Goal: Task Accomplishment & Management: Use online tool/utility

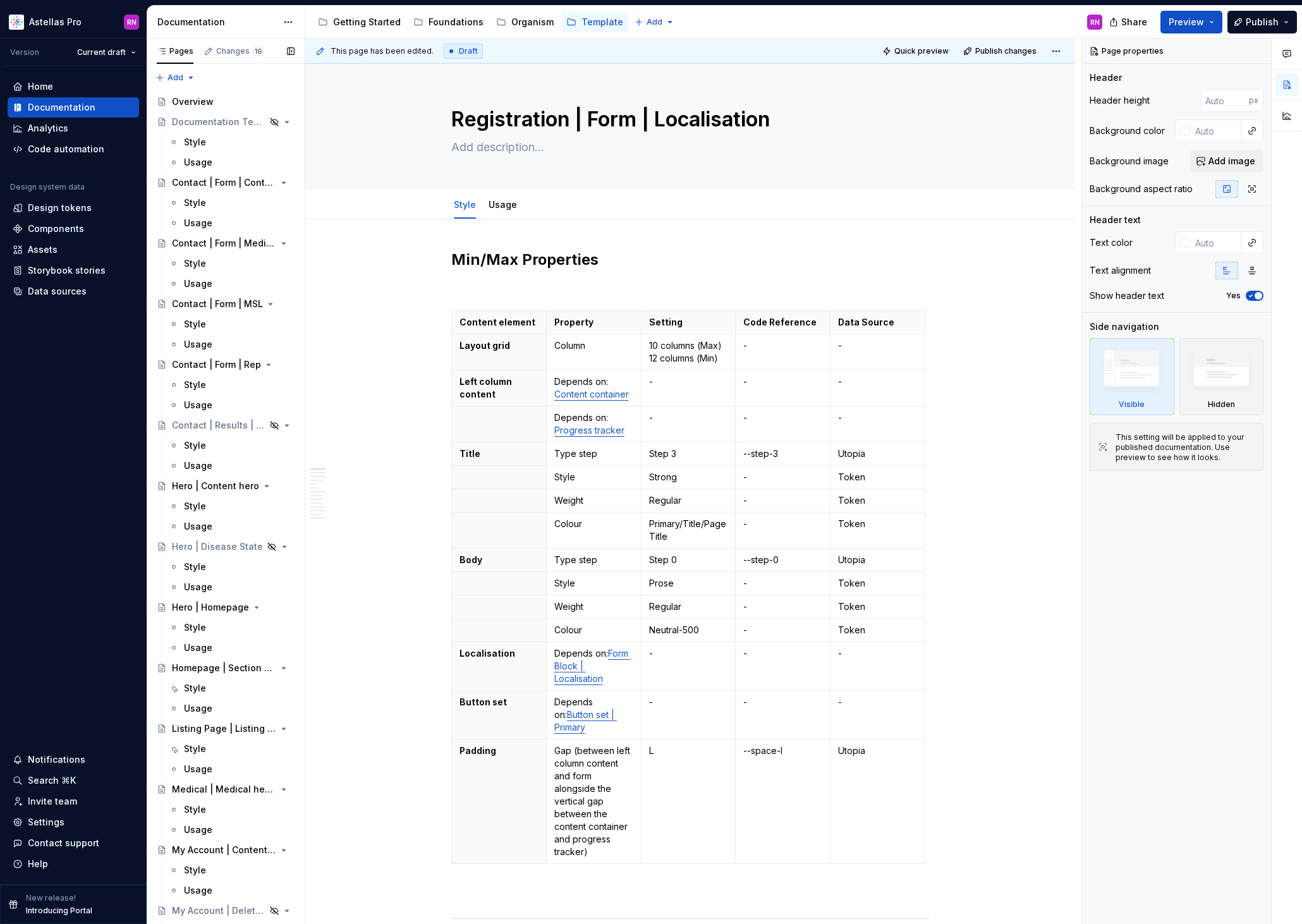
scroll to position [803, 0]
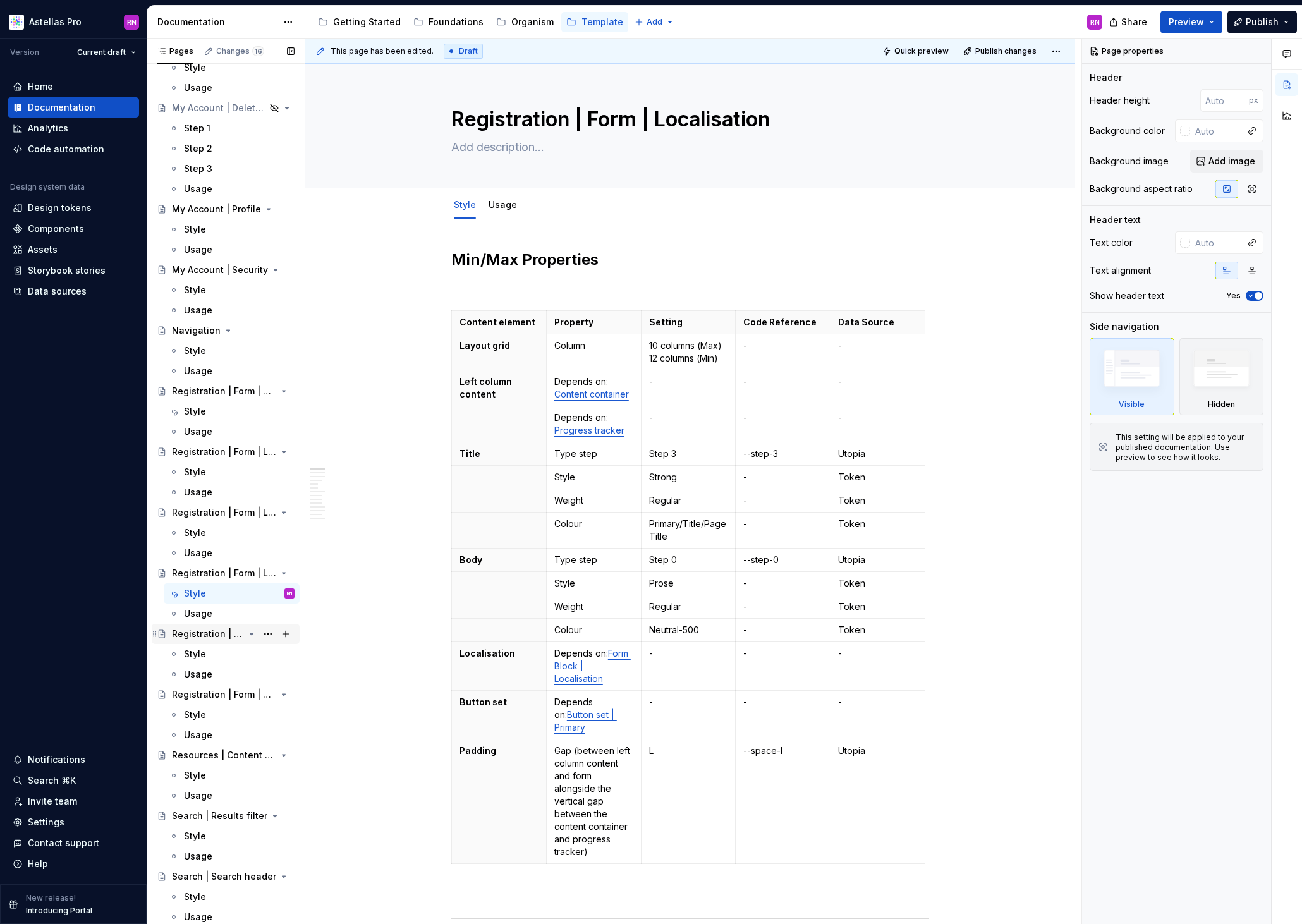
click at [210, 635] on div "Registration | Form | OTP" at bounding box center [208, 633] width 72 height 12
type textarea "*"
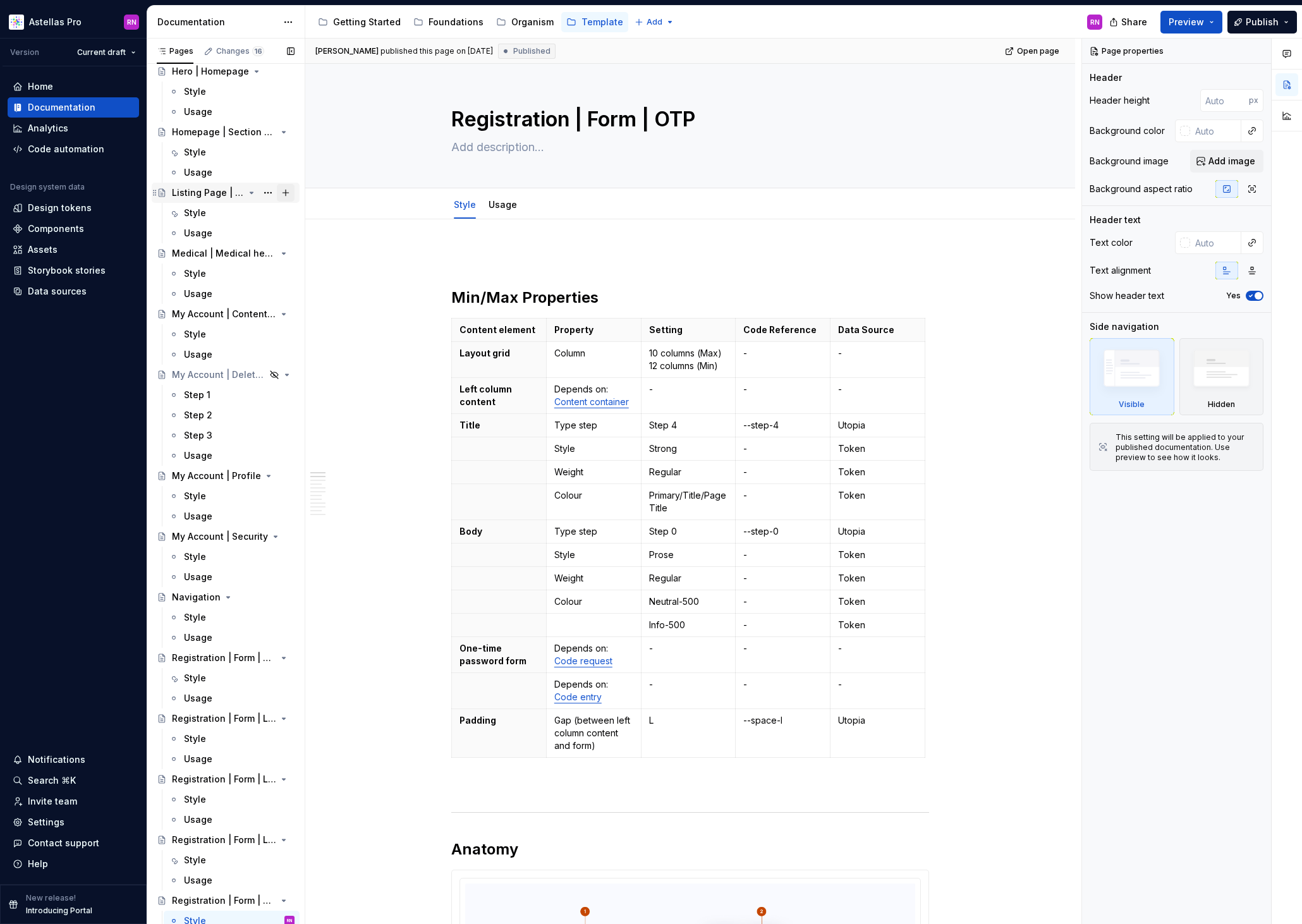
scroll to position [803, 0]
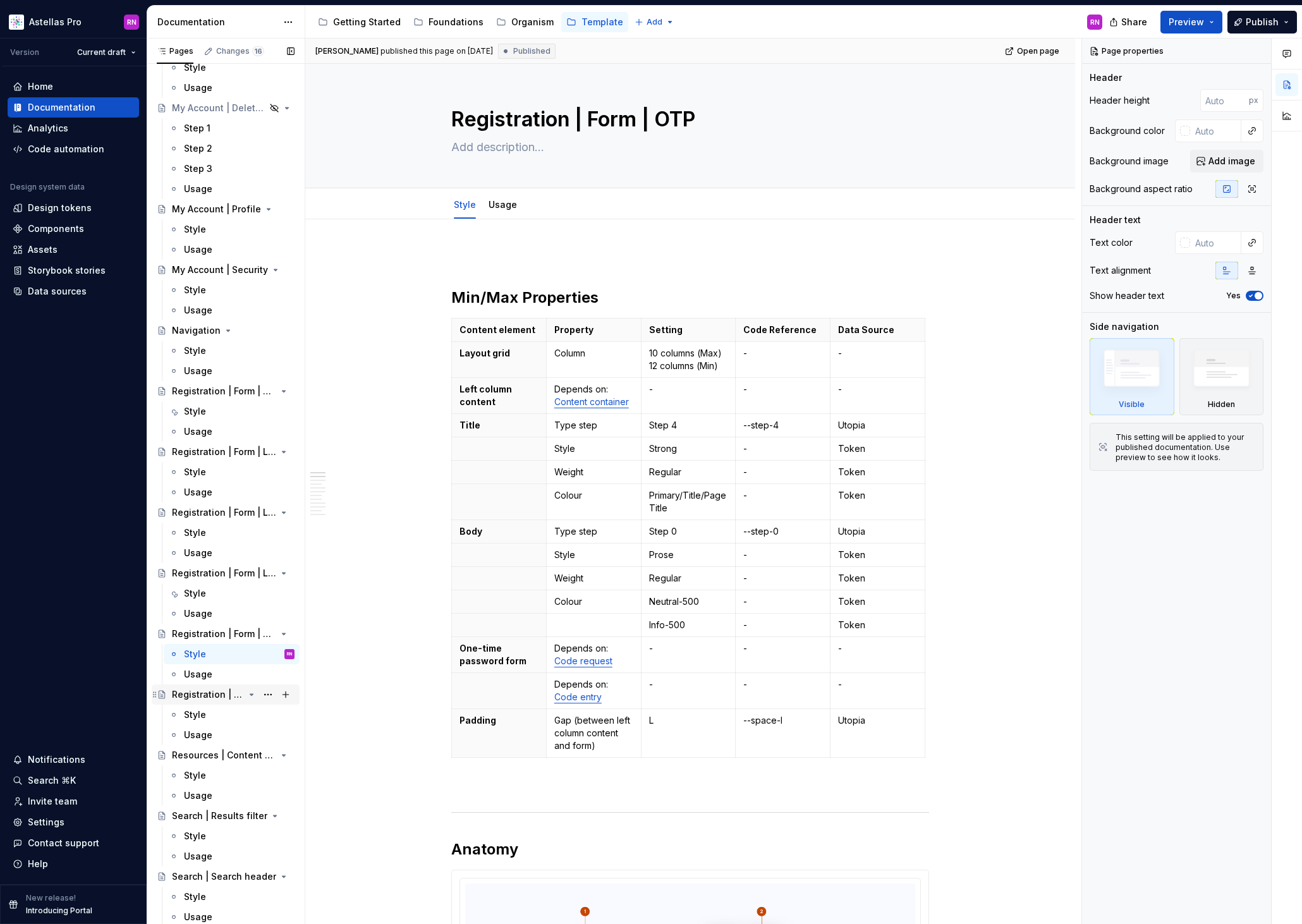
click at [186, 696] on div "Registration | Form | Preference Capture" at bounding box center [208, 694] width 72 height 12
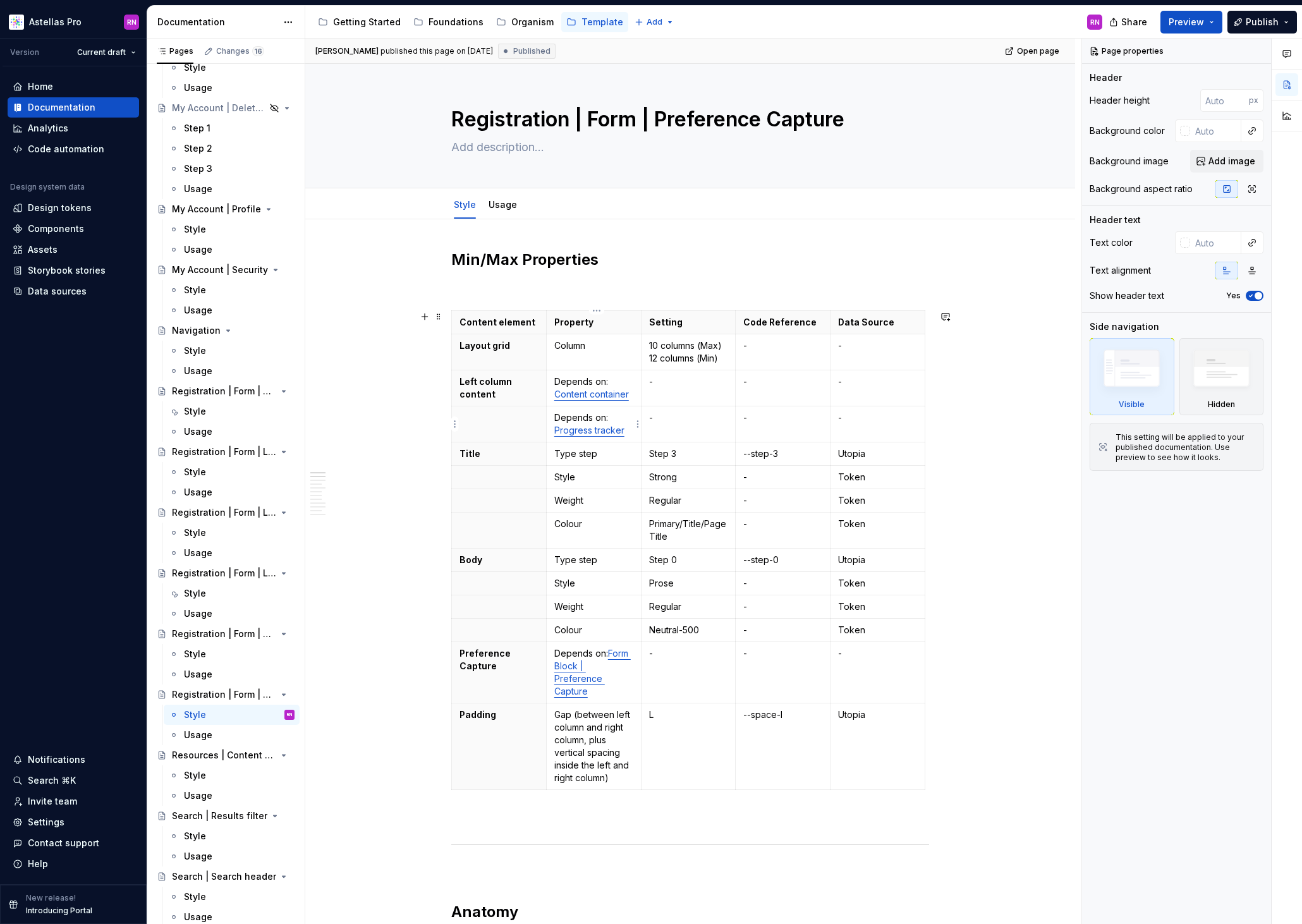
type textarea "*"
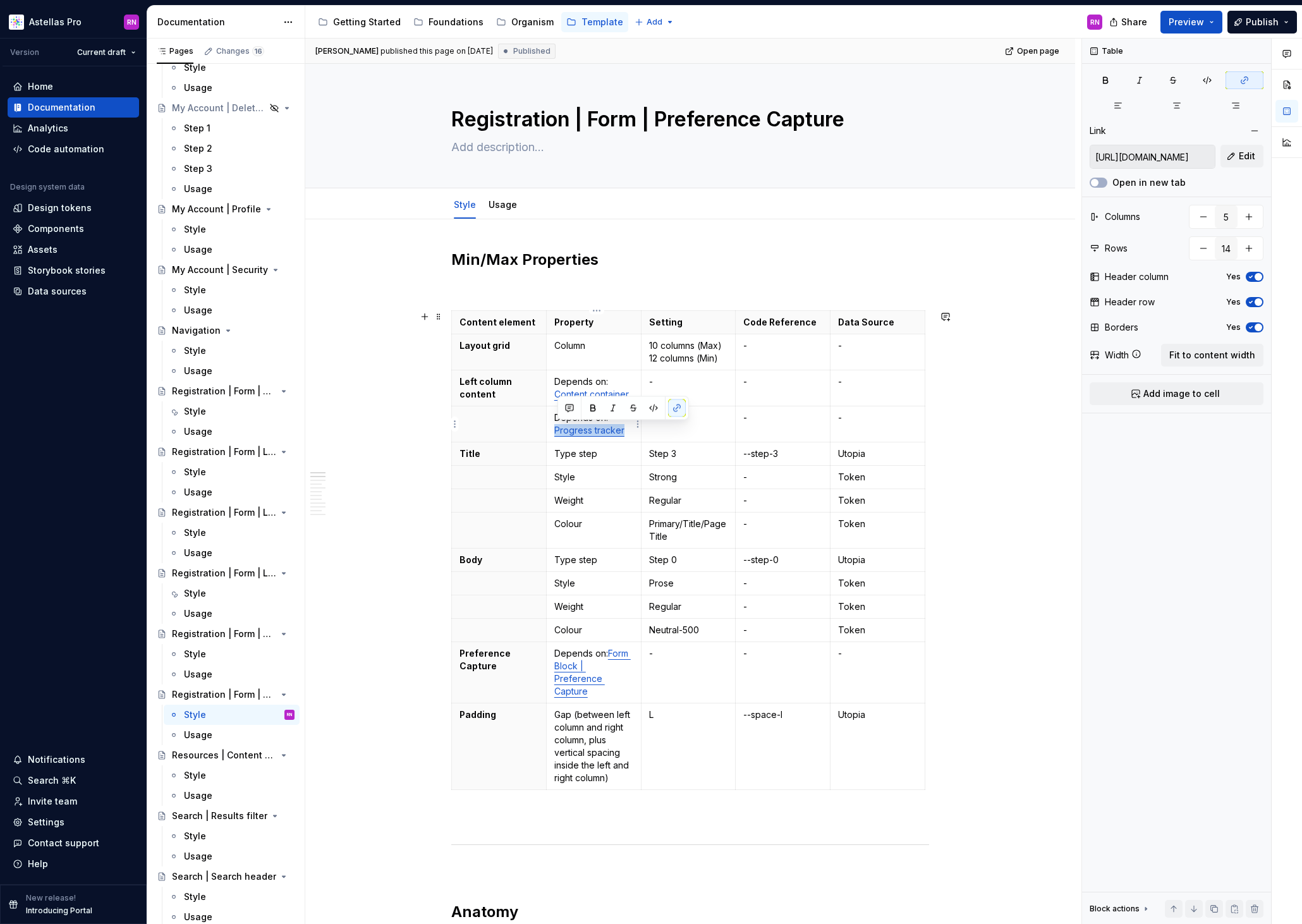
drag, startPoint x: 627, startPoint y: 430, endPoint x: 554, endPoint y: 431, distance: 73.0
click at [554, 431] on td "Depends on: Progress tracker" at bounding box center [594, 424] width 95 height 36
click at [1241, 157] on span "Edit" at bounding box center [1247, 156] width 16 height 12
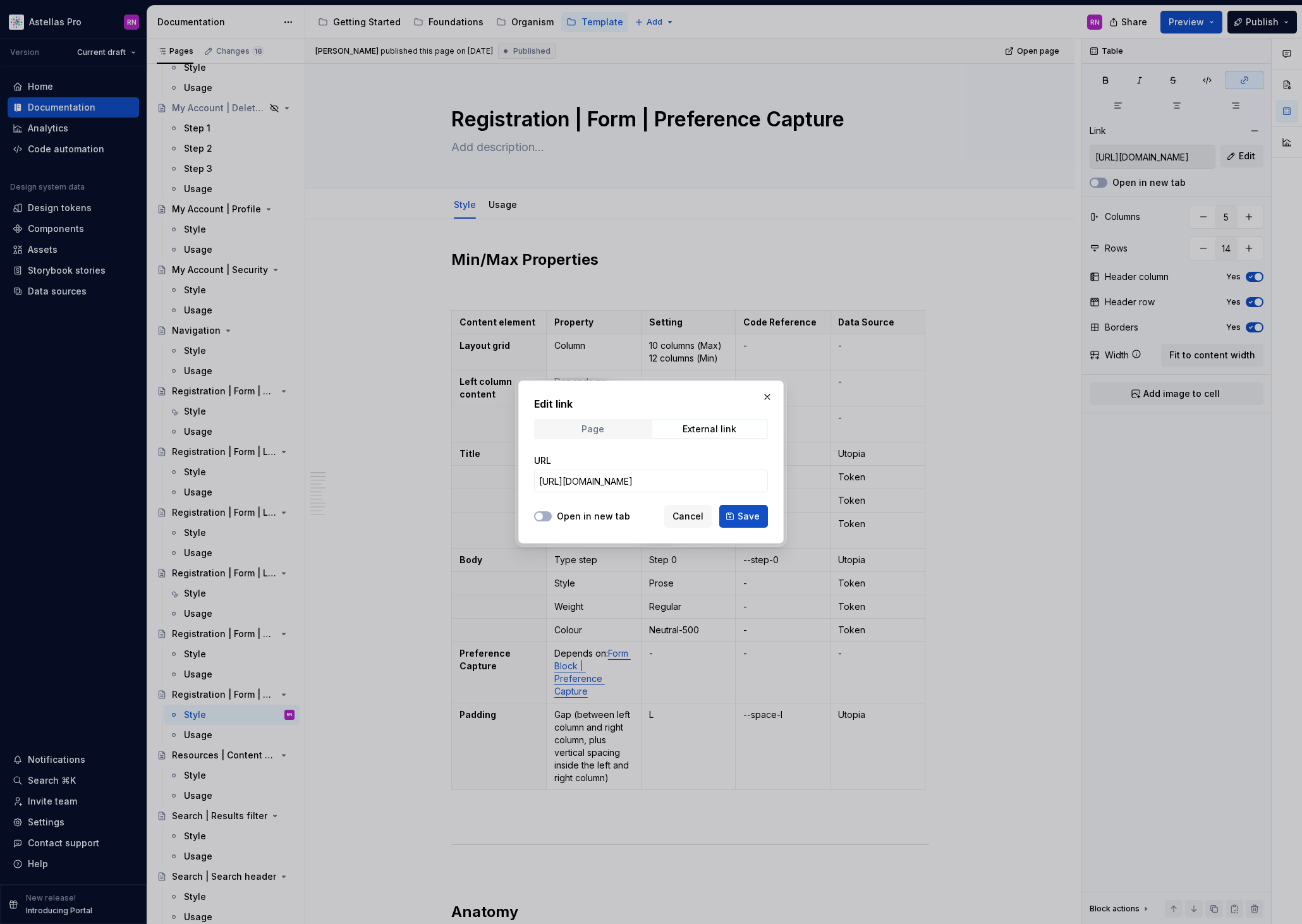
click at [596, 430] on div "Page" at bounding box center [592, 429] width 23 height 10
click at [612, 481] on span "Select page" at bounding box center [643, 481] width 208 height 12
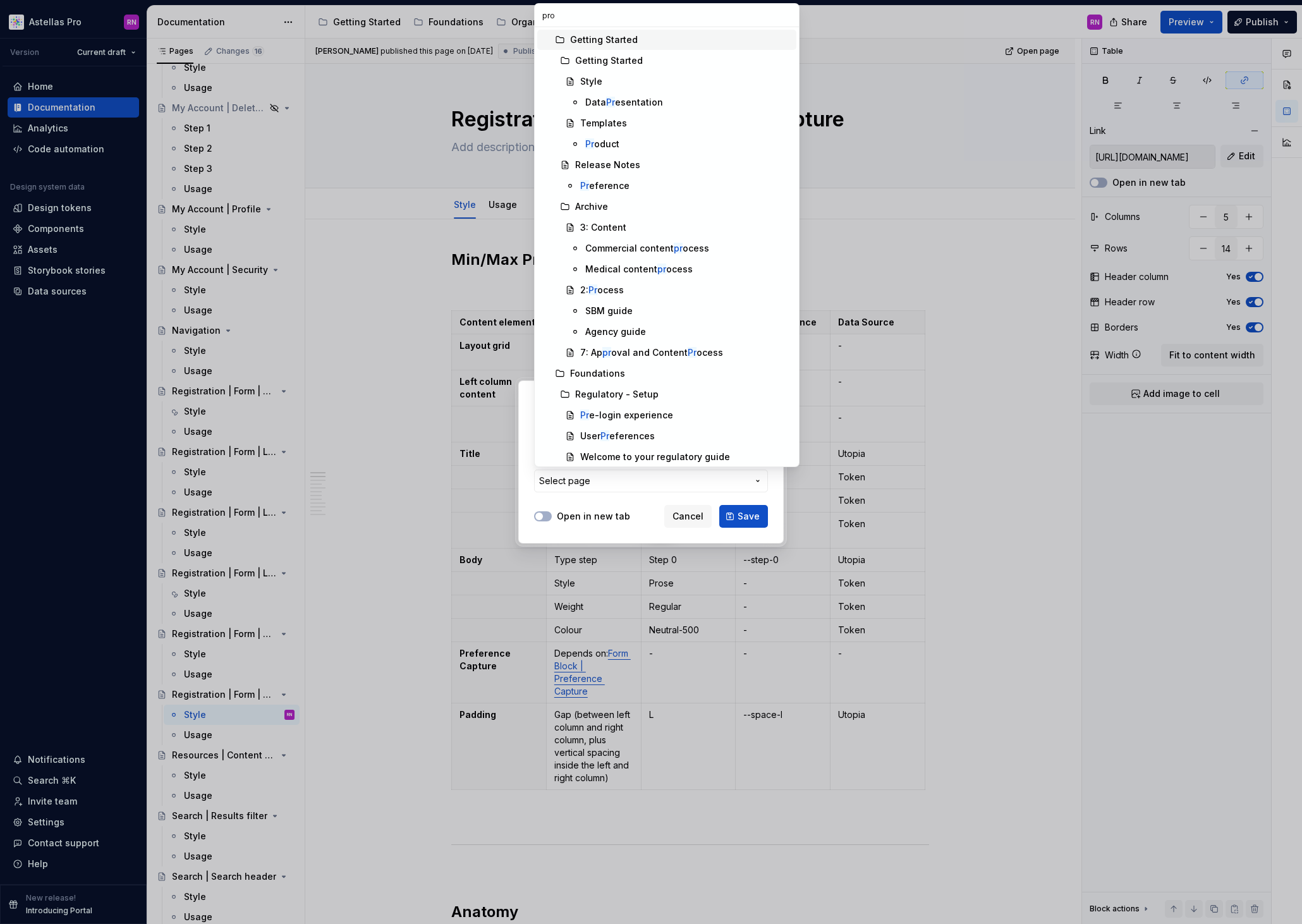
type input "prog"
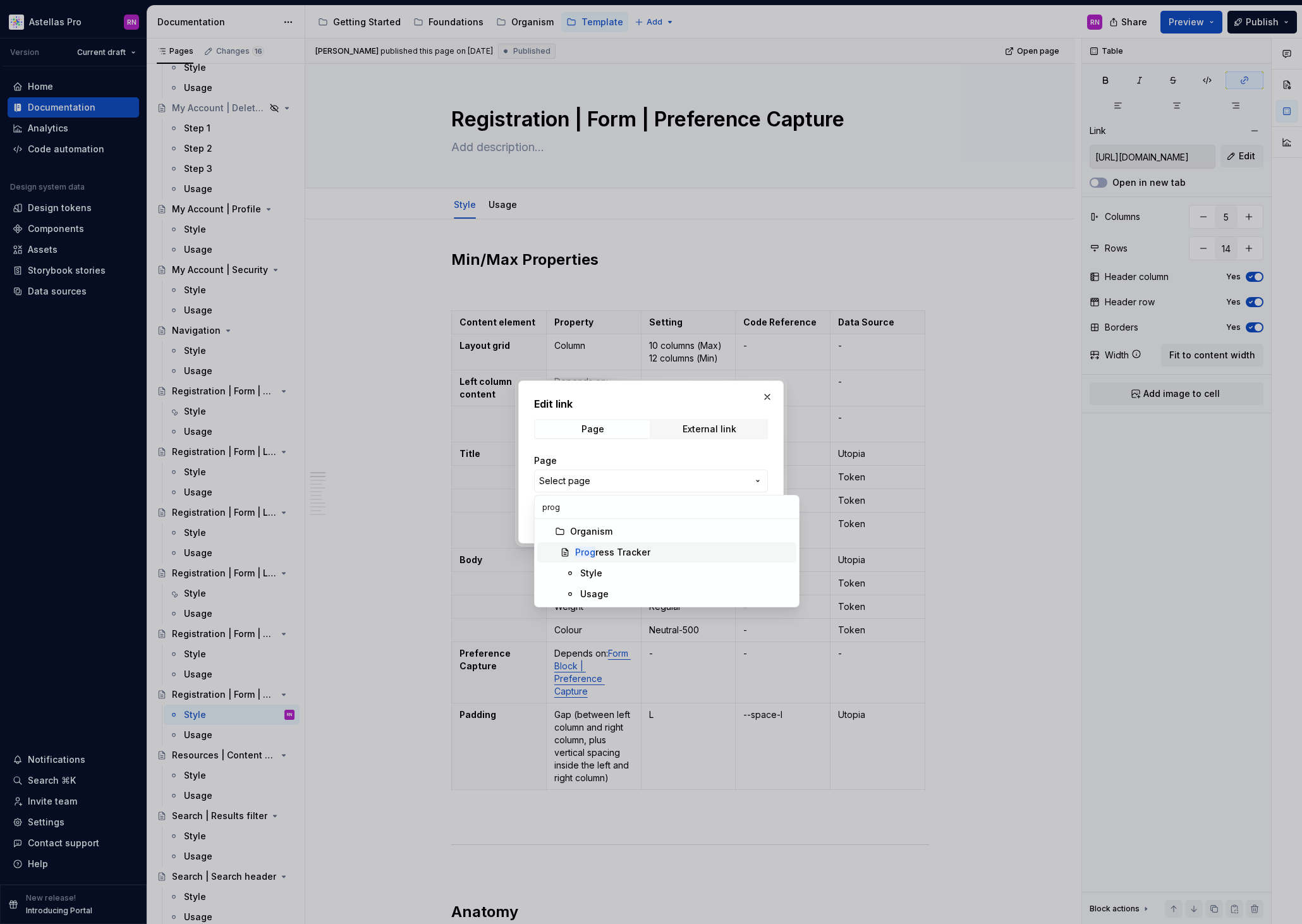
click at [594, 548] on div "Prog ress Tracker" at bounding box center [613, 552] width 75 height 12
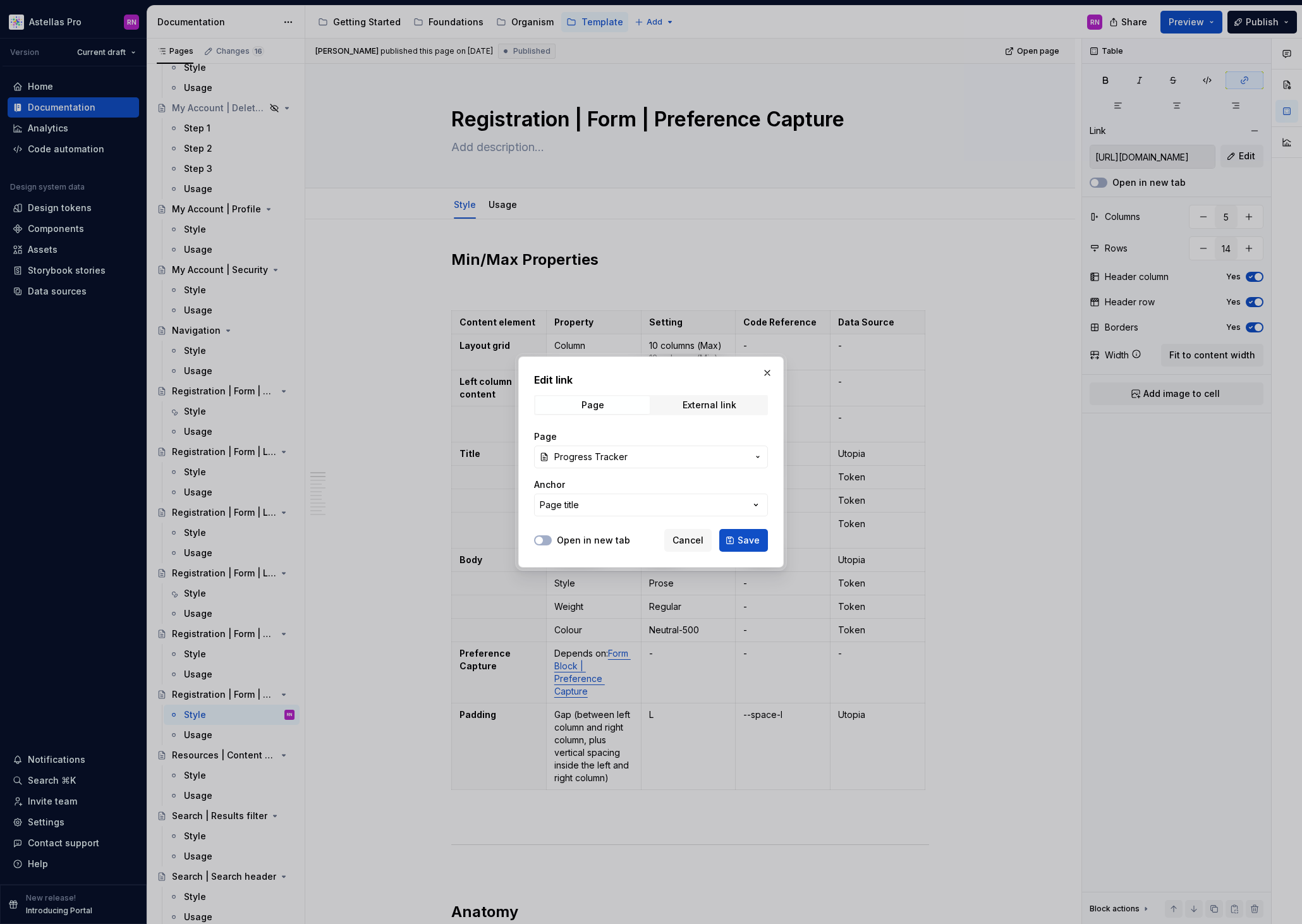
click at [592, 539] on label "Open in new tab" at bounding box center [593, 540] width 73 height 12
click at [552, 539] on button "Open in new tab" at bounding box center [543, 540] width 18 height 10
click at [752, 539] on span "Save" at bounding box center [749, 540] width 22 height 12
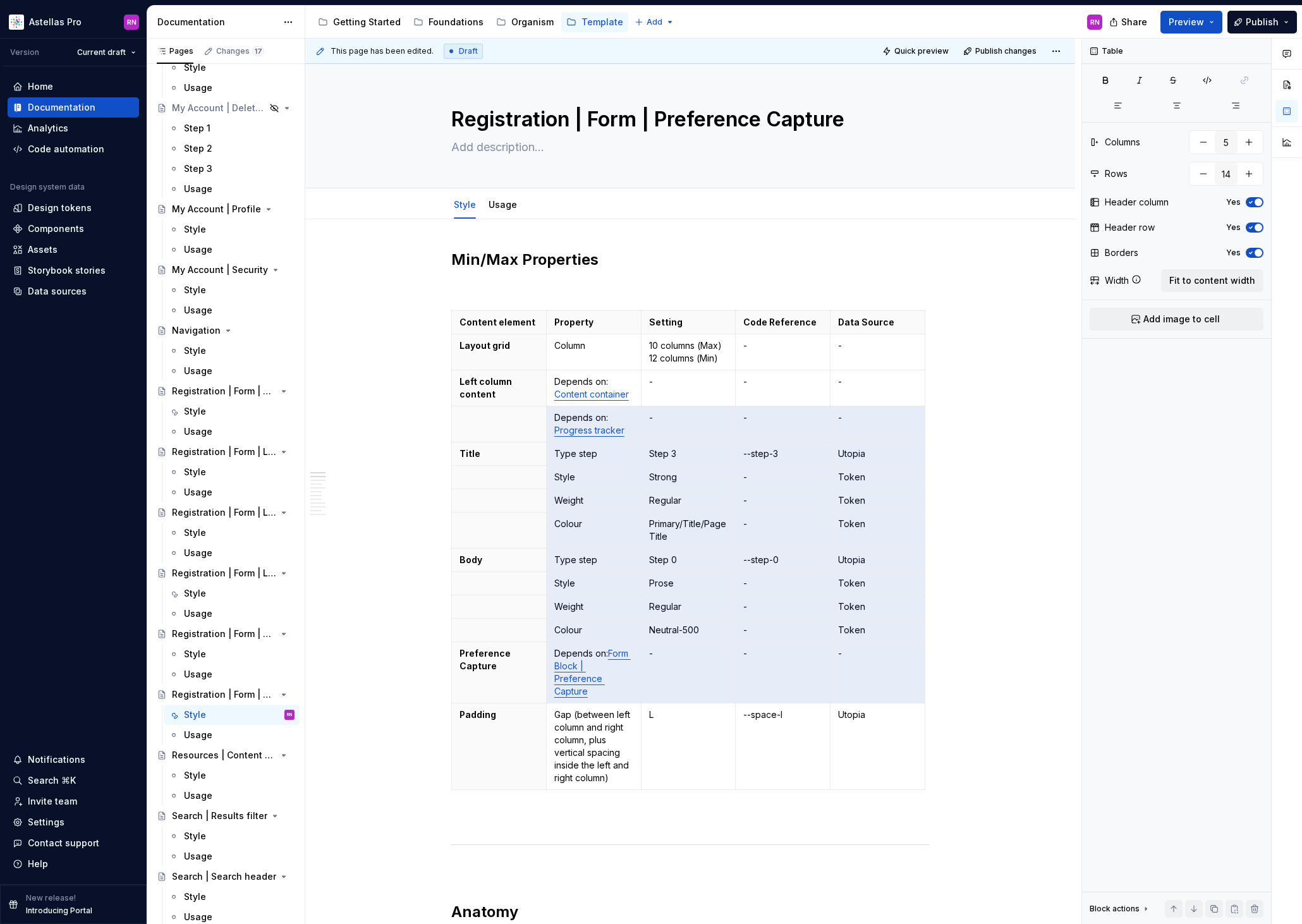
type textarea "*"
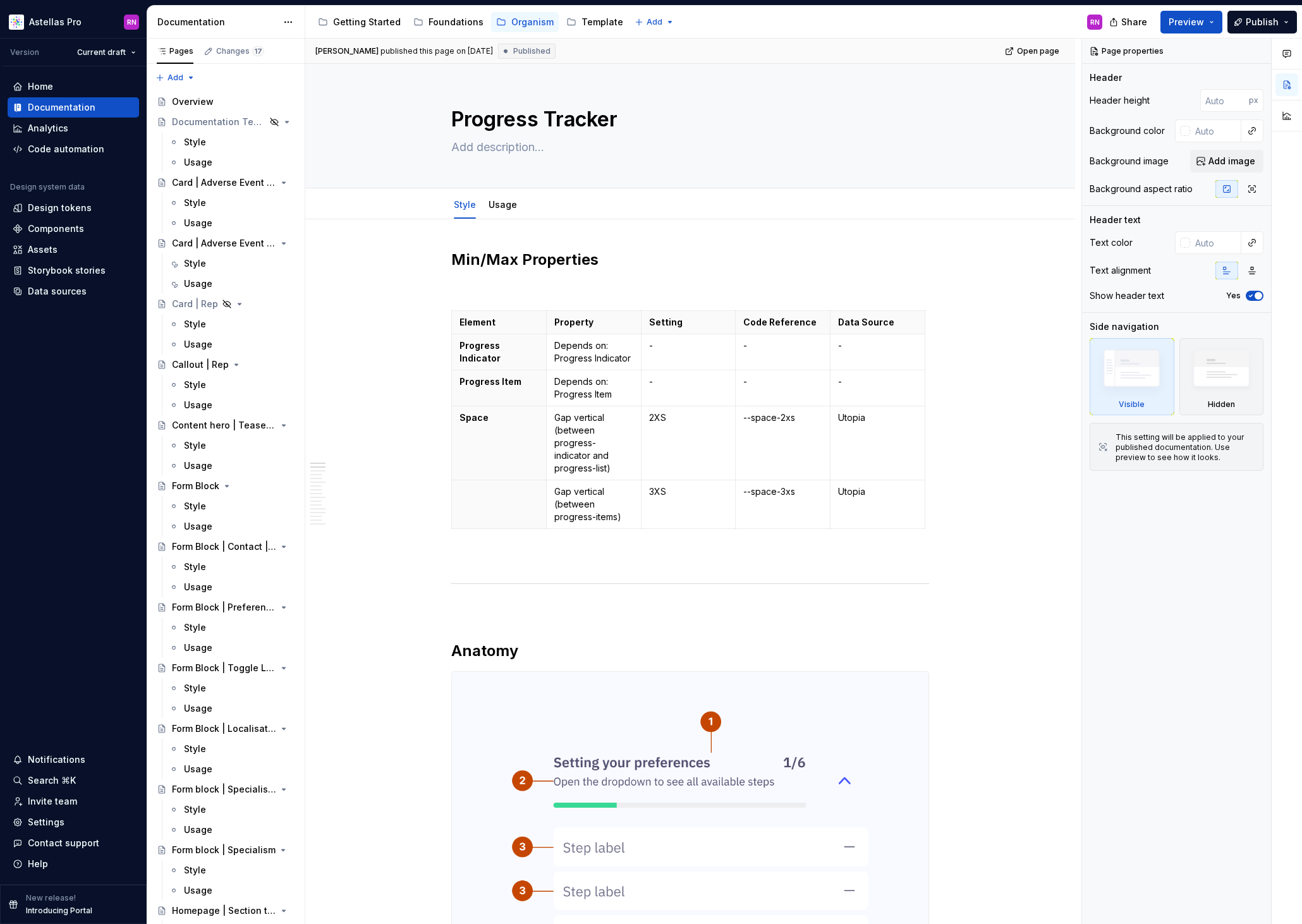
type textarea "*"
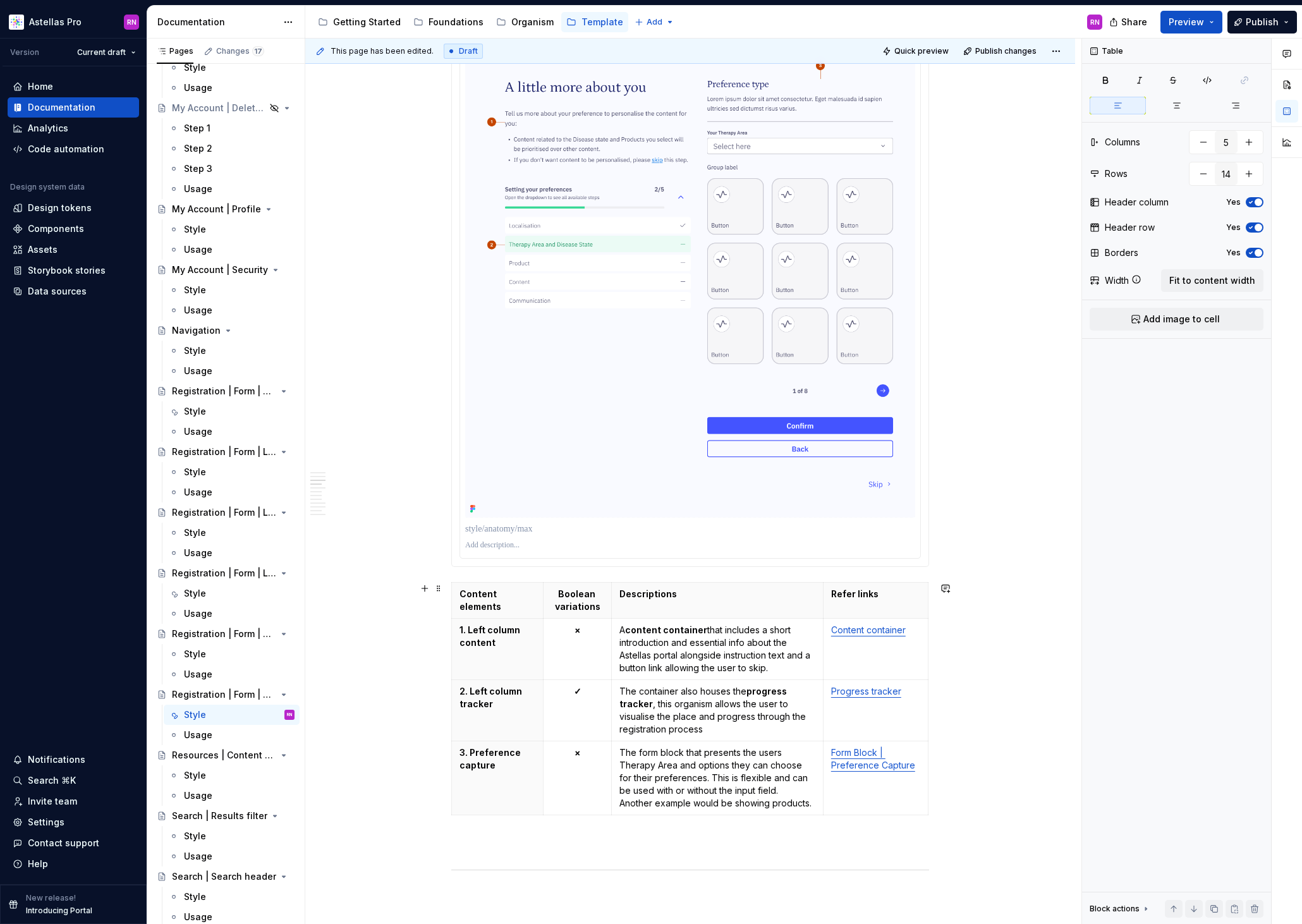
scroll to position [1006, 0]
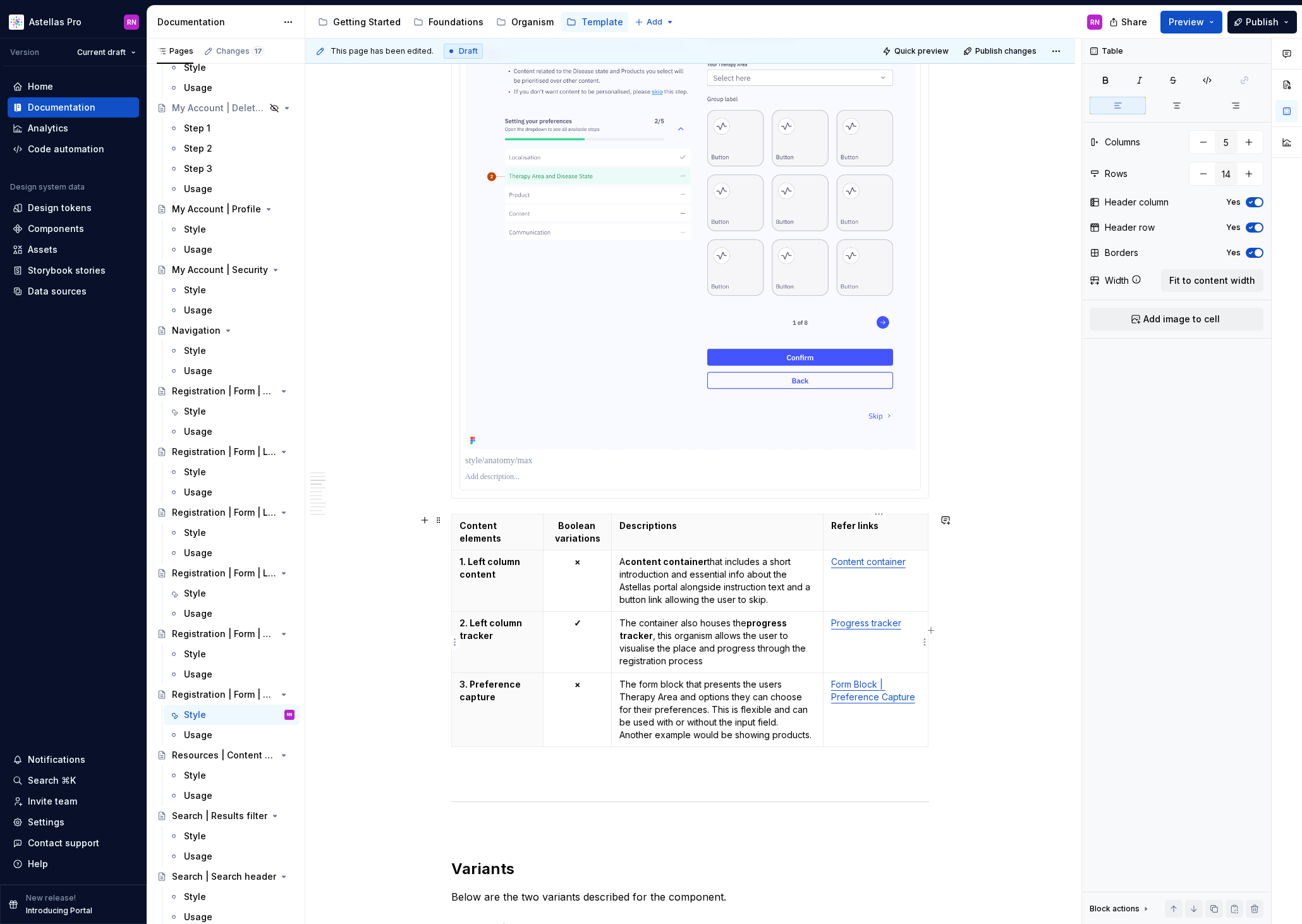
drag, startPoint x: 904, startPoint y: 624, endPoint x: 856, endPoint y: 625, distance: 48.0
click at [856, 625] on p "Progress tracker" at bounding box center [876, 623] width 89 height 12
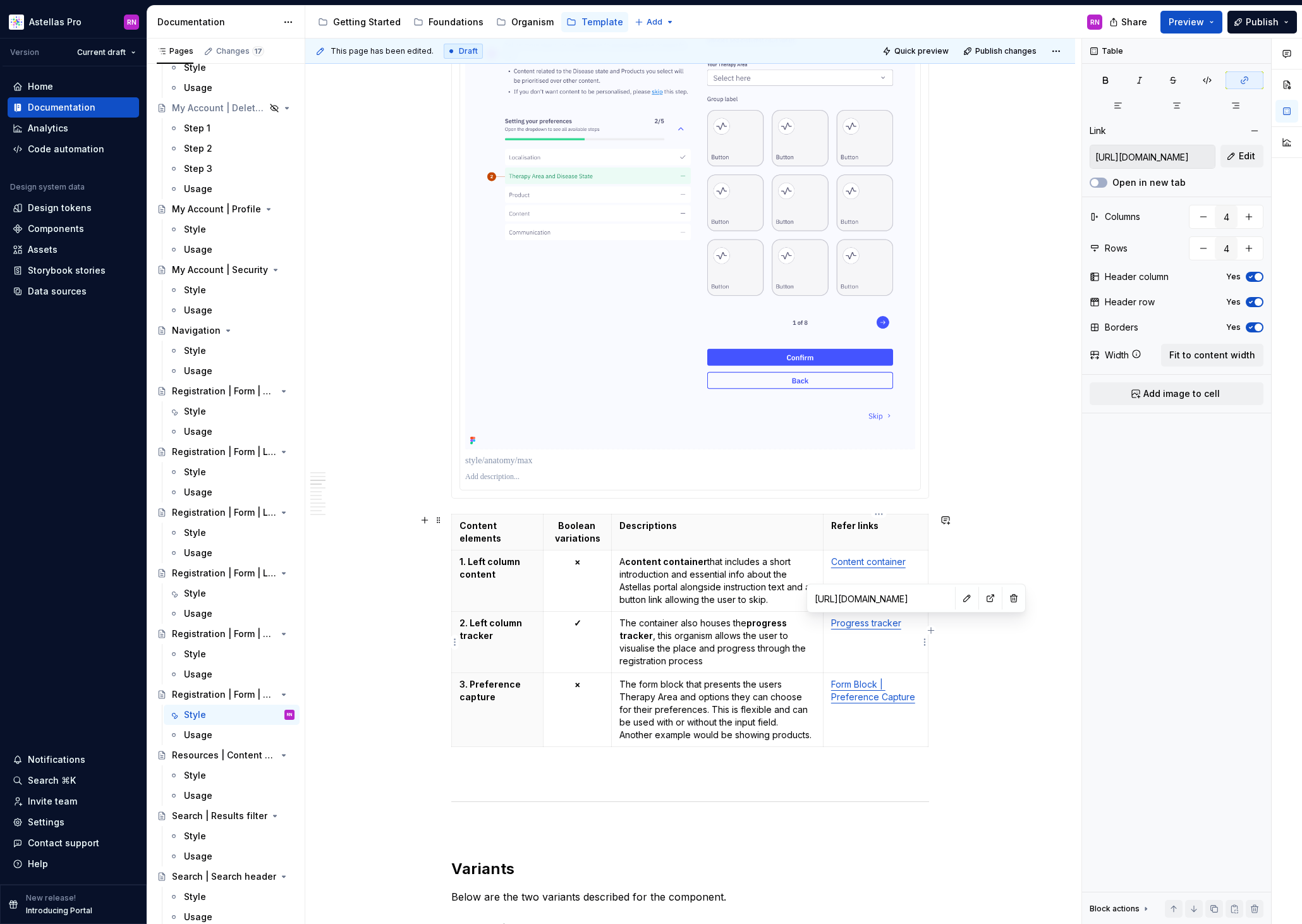
click at [900, 625] on link "Progress tracker" at bounding box center [866, 623] width 70 height 11
click at [959, 603] on button "button" at bounding box center [967, 598] width 18 height 18
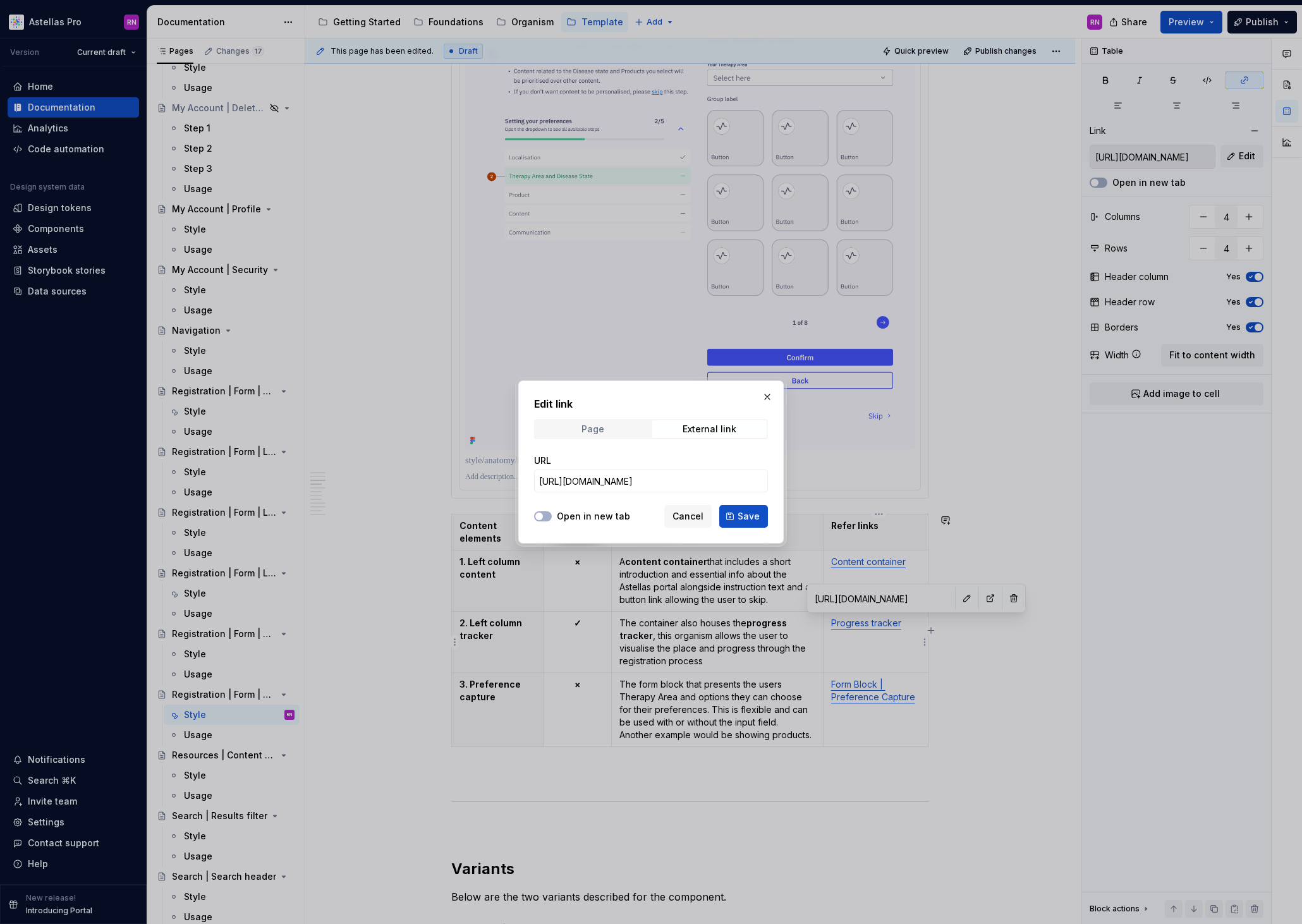
click at [610, 422] on span "Page" at bounding box center [592, 429] width 114 height 18
click at [611, 478] on span "Select page" at bounding box center [643, 481] width 208 height 12
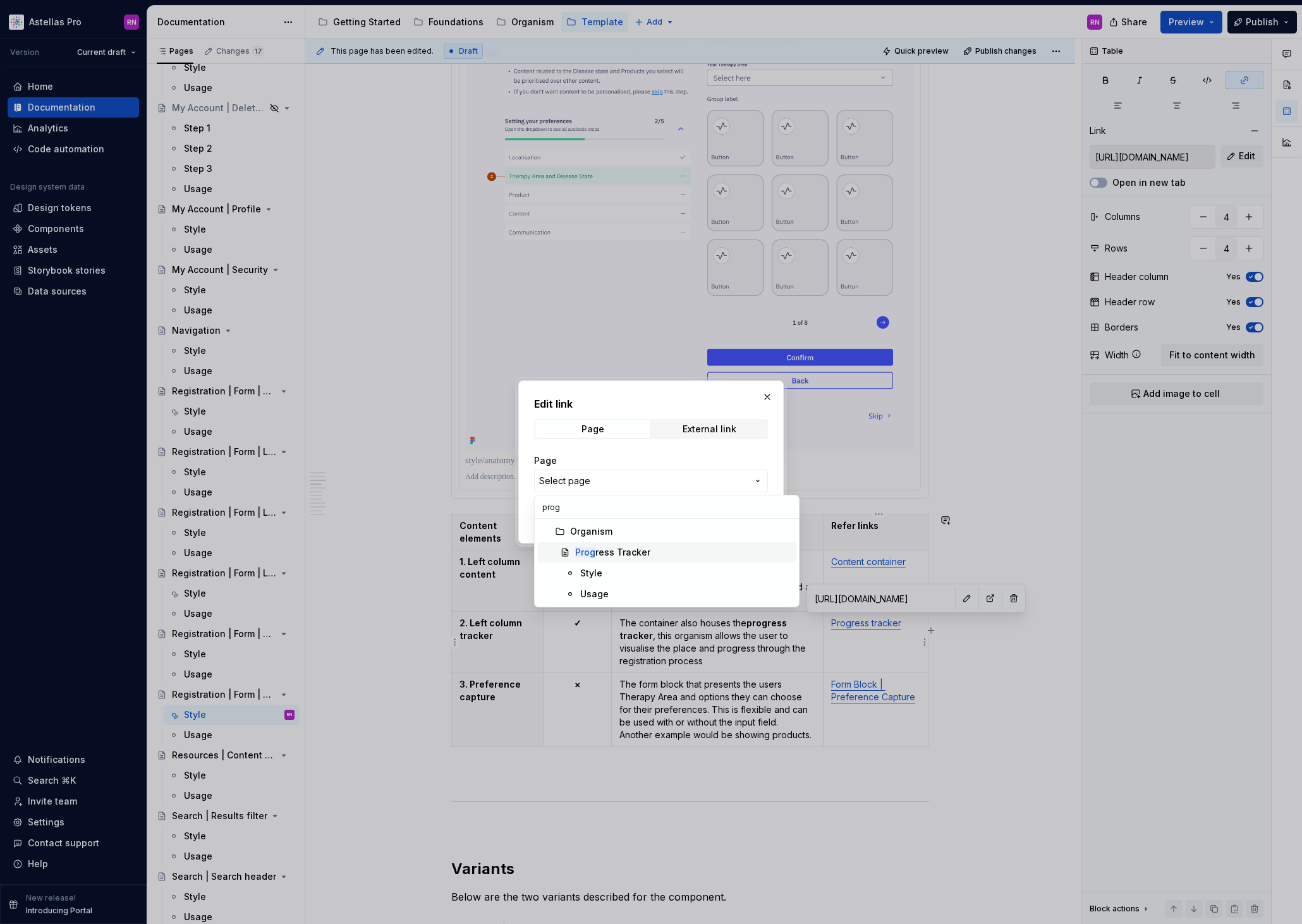
type input "prog"
click at [658, 550] on div "Prog ress Tracker" at bounding box center [683, 552] width 216 height 12
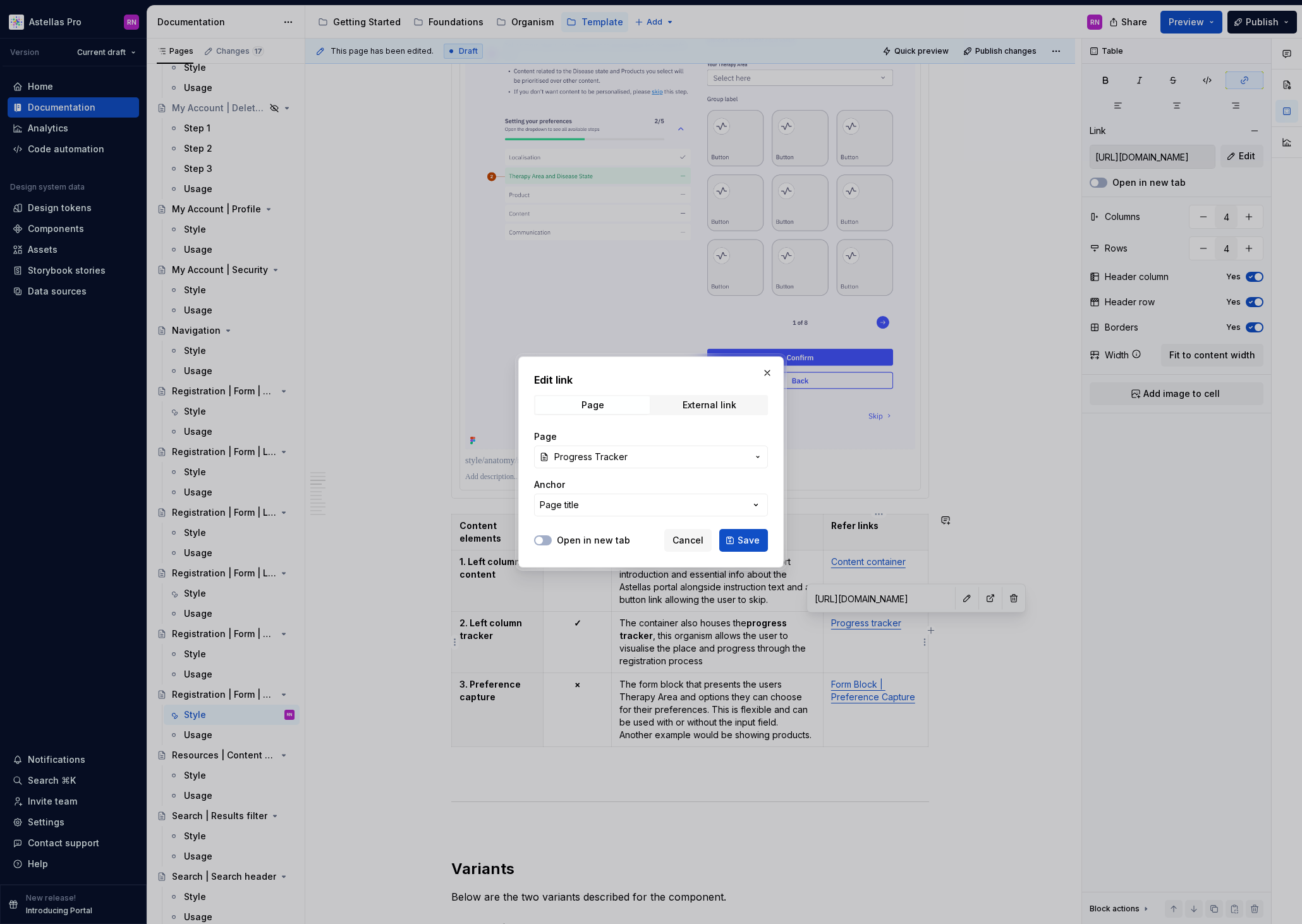
click at [605, 537] on label "Open in new tab" at bounding box center [593, 540] width 73 height 12
click at [552, 537] on button "Open in new tab" at bounding box center [543, 540] width 18 height 10
click at [744, 541] on span "Save" at bounding box center [749, 540] width 22 height 12
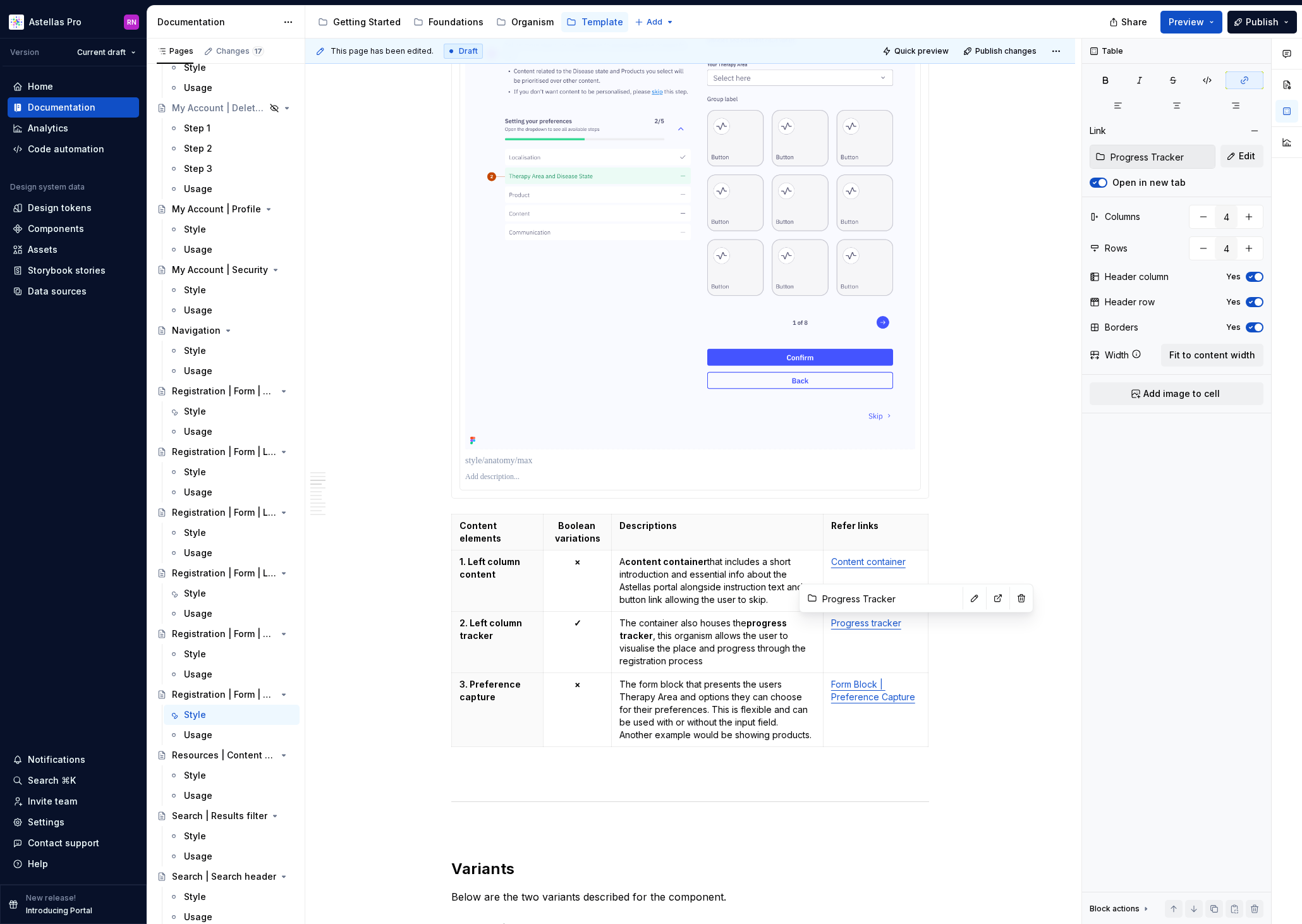
type textarea "*"
